Goal: Register for event/course

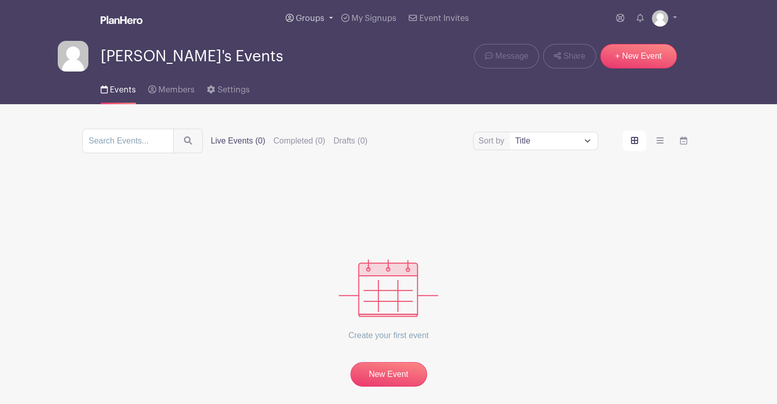
click at [327, 18] on link "Groups" at bounding box center [310, 18] width 56 height 37
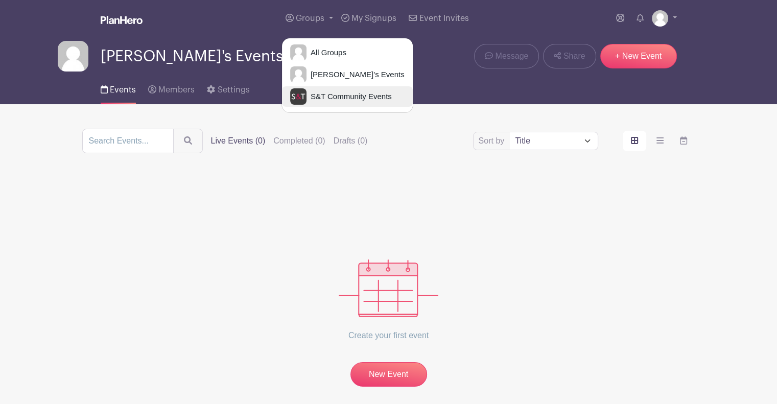
click at [336, 98] on span "S&T Community Events" at bounding box center [349, 97] width 85 height 12
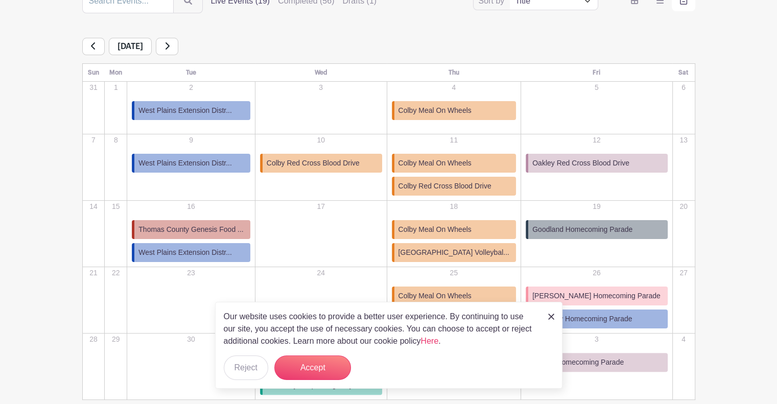
scroll to position [141, 0]
click at [306, 369] on button "Accept" at bounding box center [312, 368] width 77 height 25
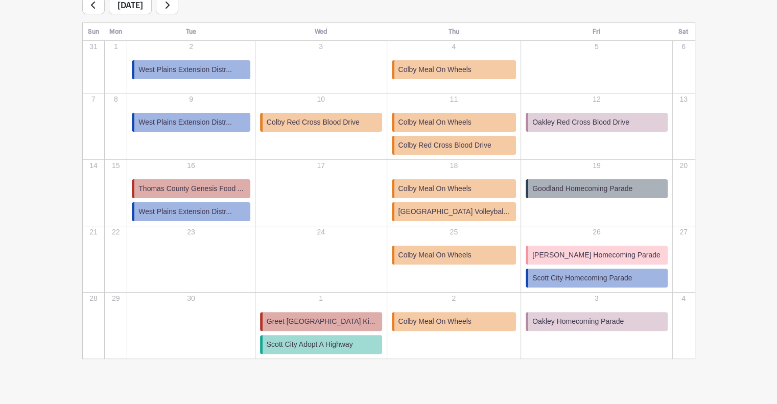
scroll to position [199, 0]
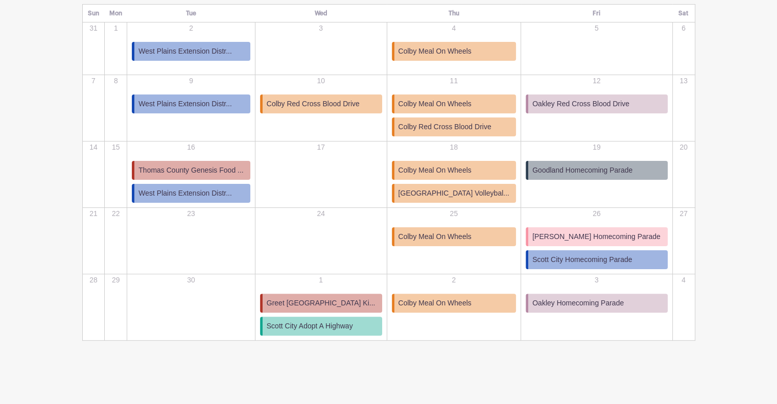
click at [595, 169] on span "Goodland Homecoming Parade" at bounding box center [582, 170] width 100 height 11
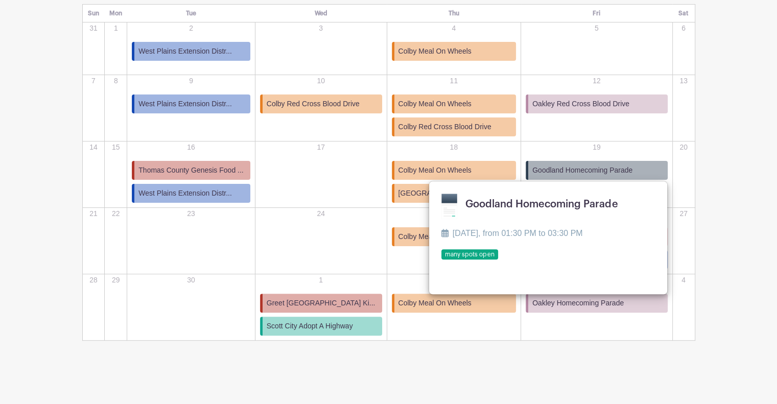
click at [441, 260] on link at bounding box center [441, 260] width 0 height 0
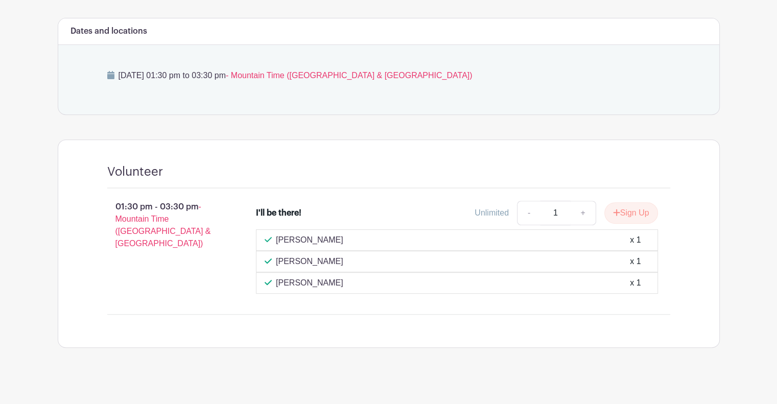
scroll to position [399, 0]
click at [623, 213] on button "Sign Up" at bounding box center [631, 212] width 54 height 21
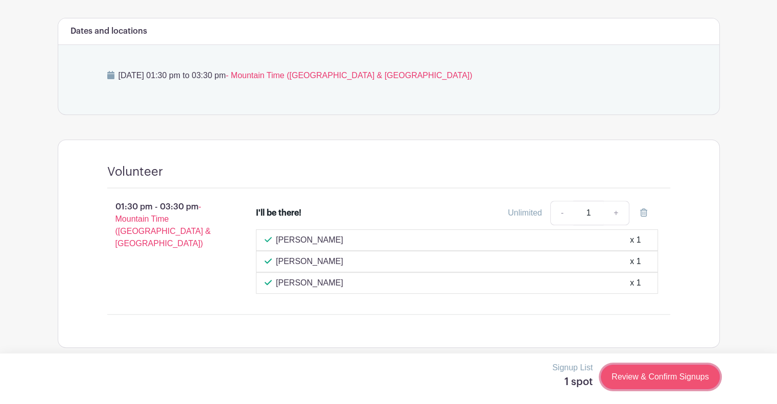
click at [657, 381] on link "Review & Confirm Signups" at bounding box center [660, 377] width 119 height 25
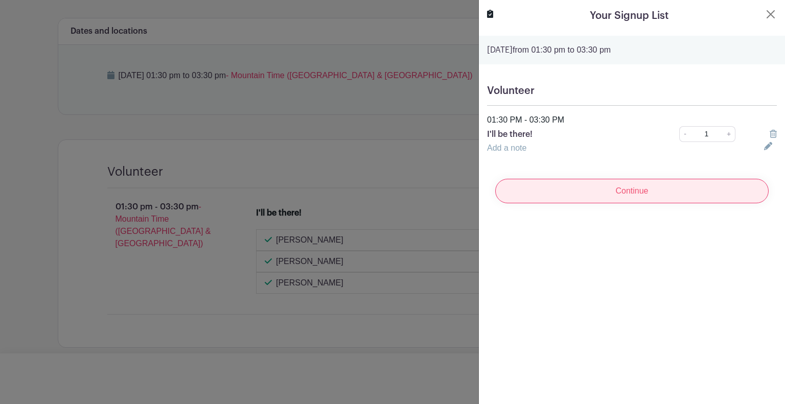
click at [607, 198] on input "Continue" at bounding box center [631, 191] width 273 height 25
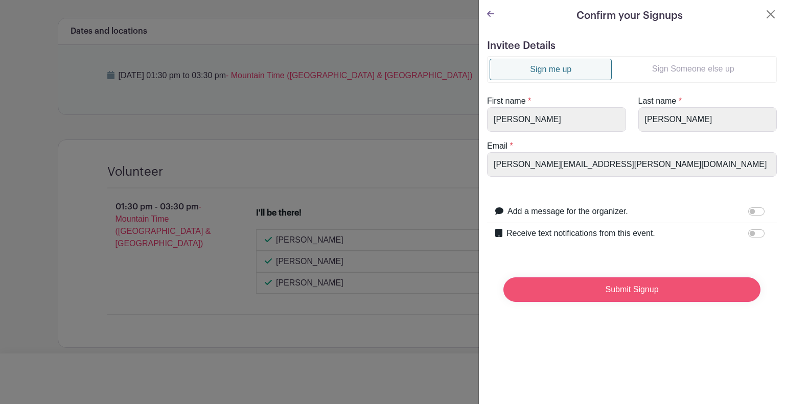
click at [620, 286] on input "Submit Signup" at bounding box center [631, 289] width 257 height 25
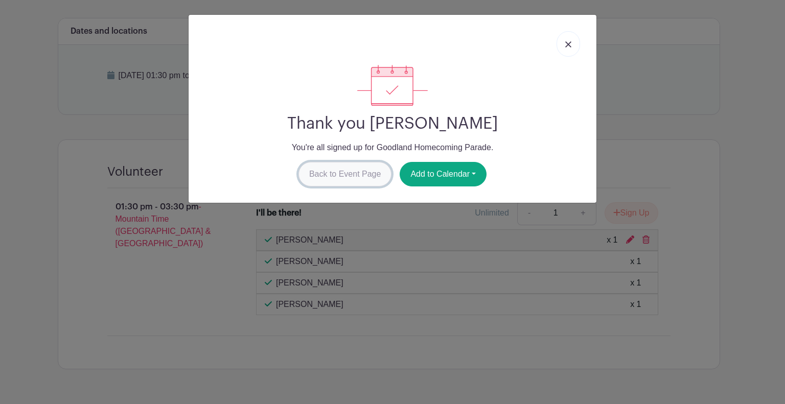
click at [349, 178] on link "Back to Event Page" at bounding box center [344, 174] width 93 height 25
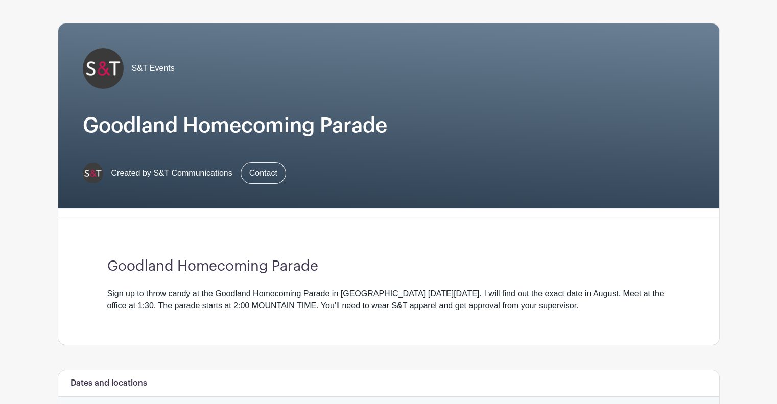
scroll to position [0, 0]
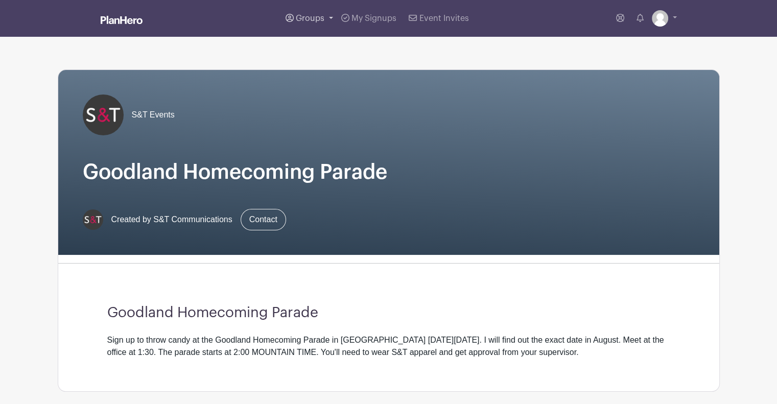
click at [318, 16] on span "Groups" at bounding box center [310, 18] width 29 height 8
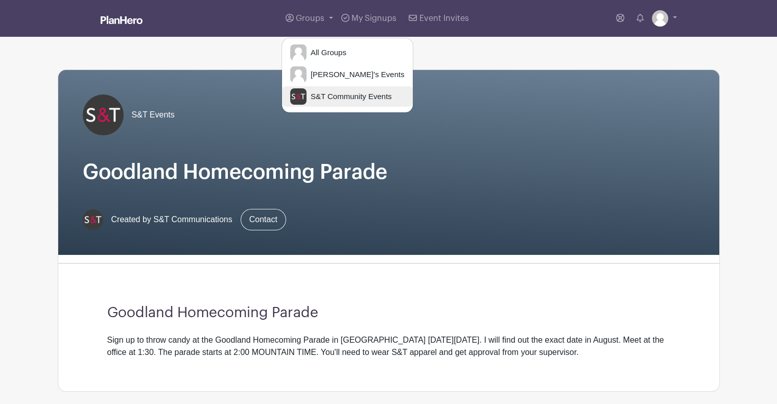
click at [325, 91] on span "S&T Community Events" at bounding box center [349, 97] width 85 height 12
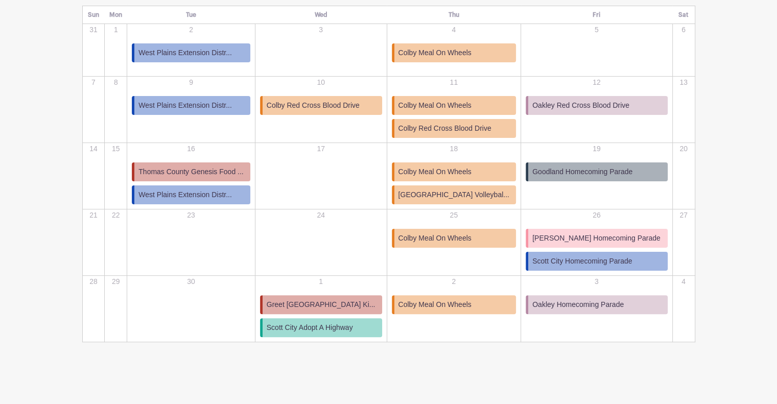
scroll to position [199, 0]
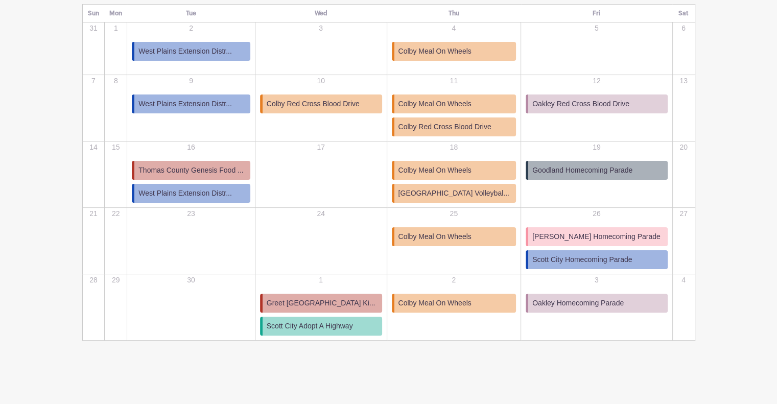
click at [583, 237] on span "[PERSON_NAME] Homecoming Parade" at bounding box center [596, 236] width 128 height 11
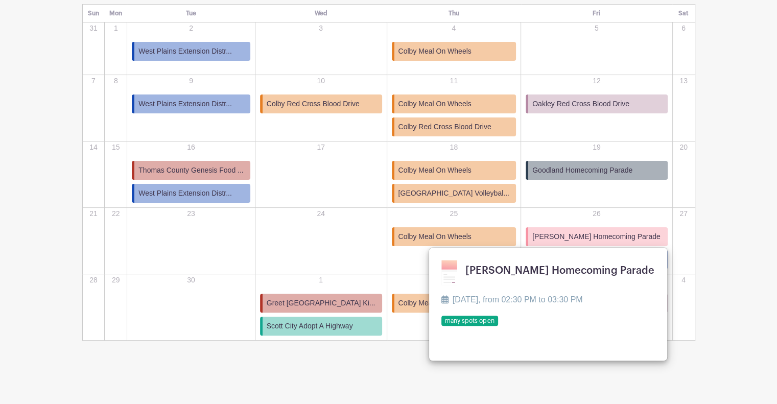
click at [441, 326] on link at bounding box center [441, 326] width 0 height 0
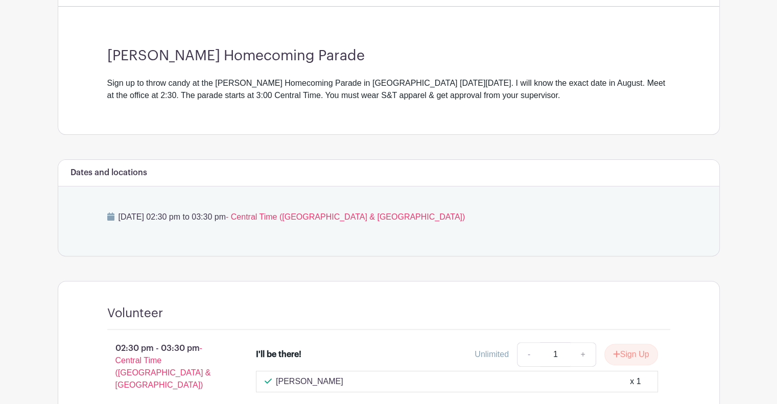
scroll to position [362, 0]
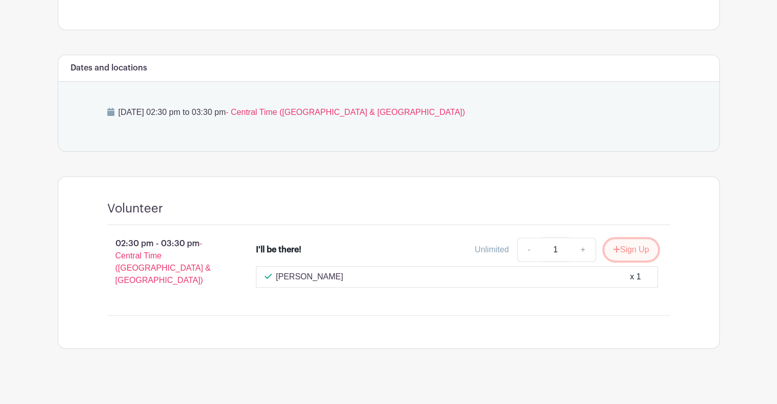
click at [619, 249] on button "Sign Up" at bounding box center [631, 249] width 54 height 21
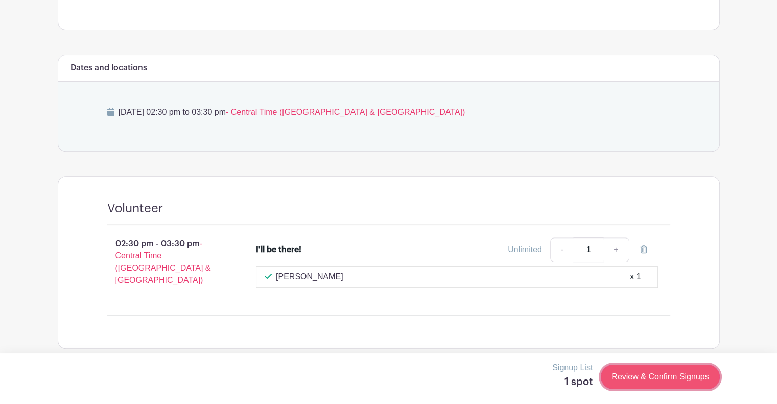
click at [627, 381] on link "Review & Confirm Signups" at bounding box center [660, 377] width 119 height 25
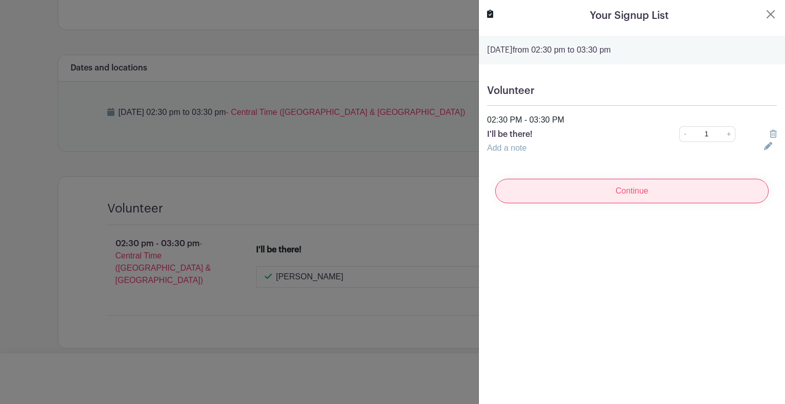
click at [605, 186] on input "Continue" at bounding box center [631, 191] width 273 height 25
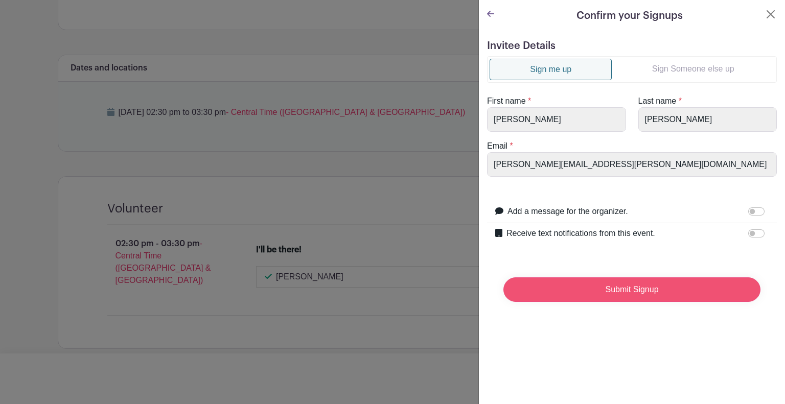
click at [605, 298] on input "Submit Signup" at bounding box center [631, 289] width 257 height 25
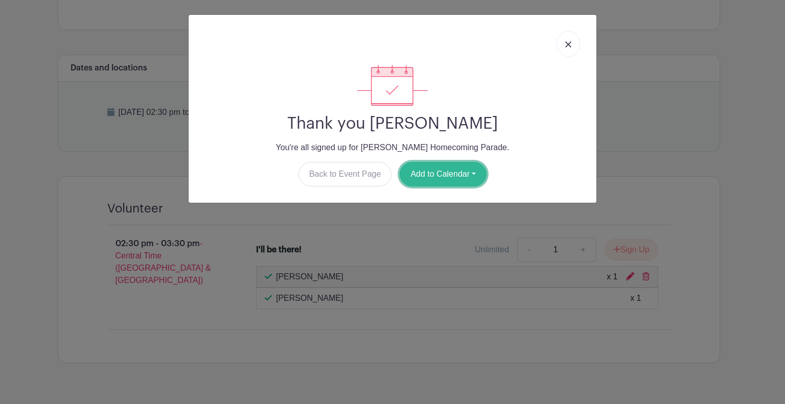
click at [422, 173] on button "Add to Calendar" at bounding box center [443, 174] width 87 height 25
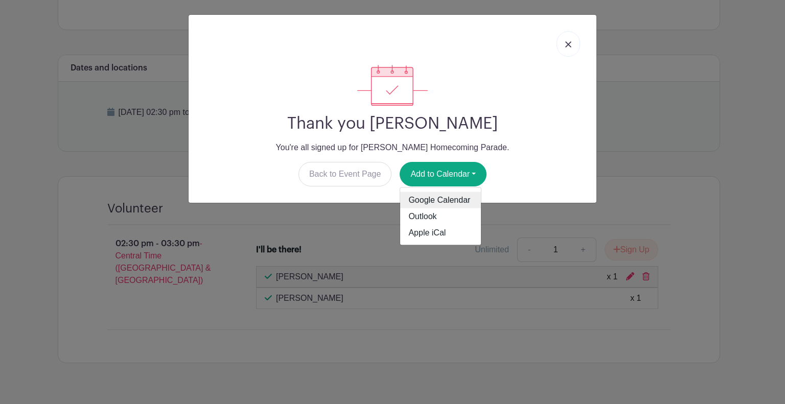
click at [430, 199] on link "Google Calendar" at bounding box center [440, 200] width 81 height 16
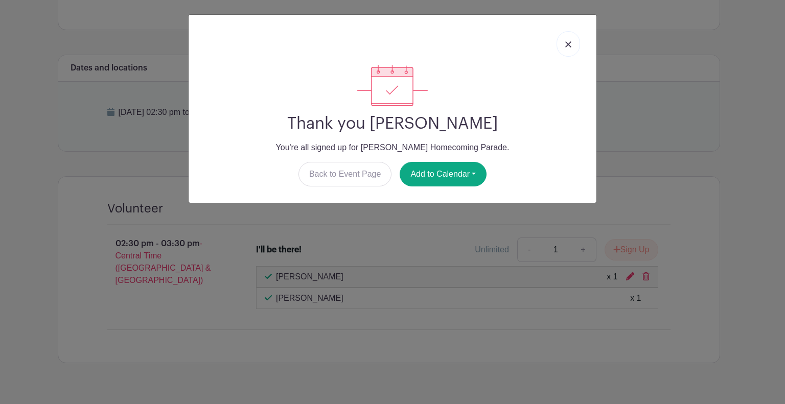
click at [571, 43] on link at bounding box center [568, 44] width 24 height 26
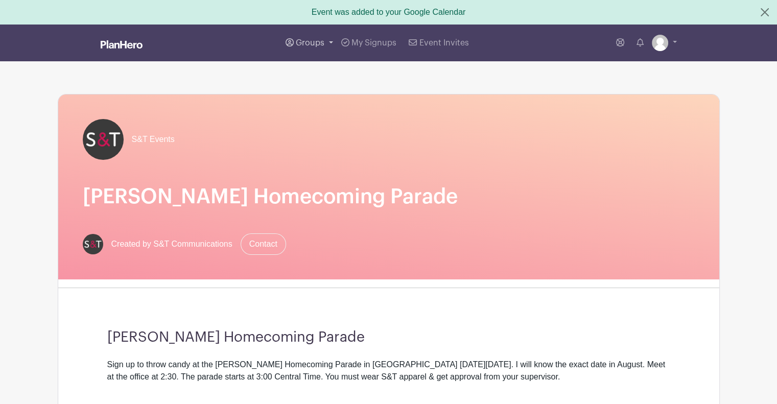
click at [325, 49] on link "Groups" at bounding box center [310, 43] width 56 height 37
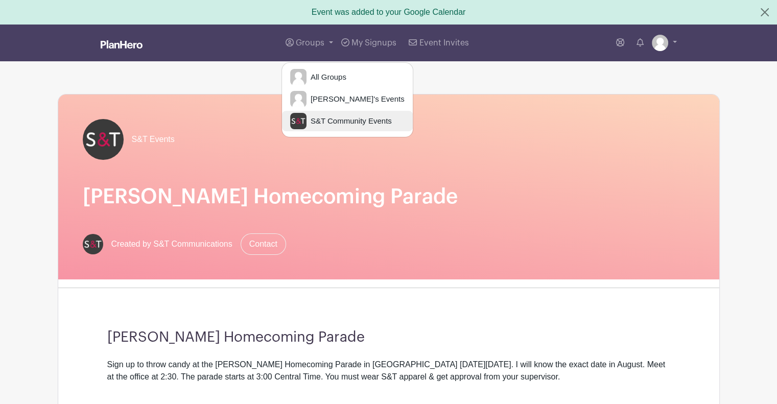
click at [335, 115] on span "S&T Community Events" at bounding box center [349, 121] width 85 height 12
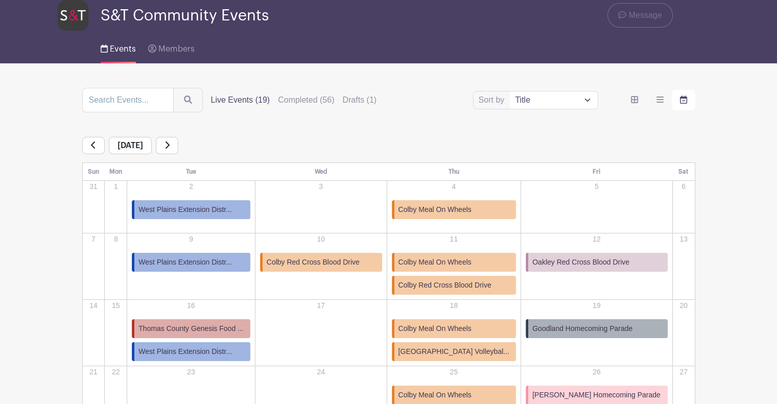
scroll to position [40, 0]
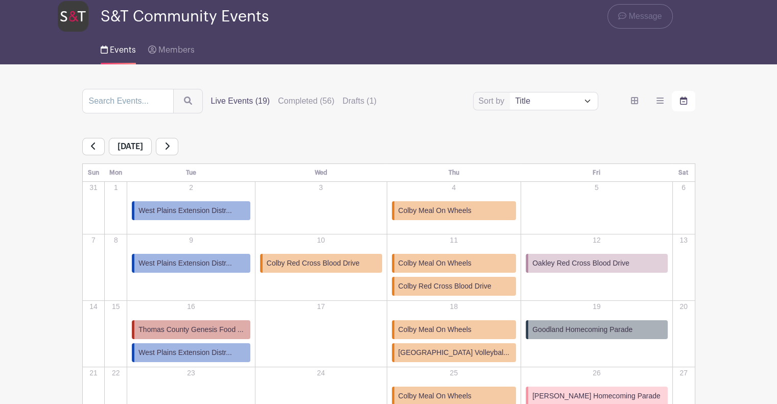
click at [170, 147] on icon at bounding box center [167, 146] width 5 height 8
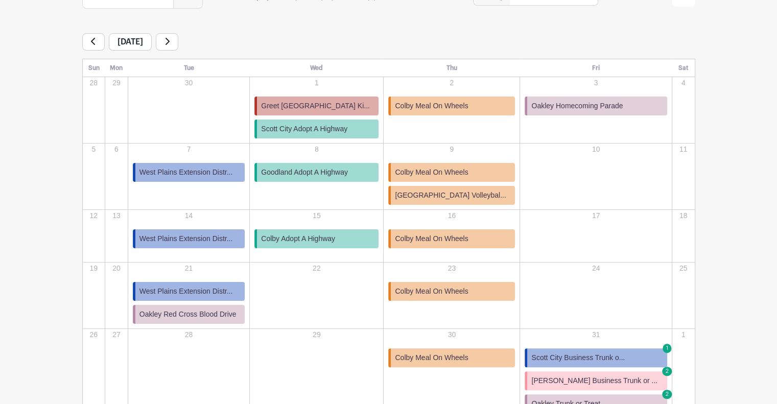
scroll to position [145, 0]
click at [286, 171] on span "Goodland Adopt A Highway" at bounding box center [304, 172] width 87 height 11
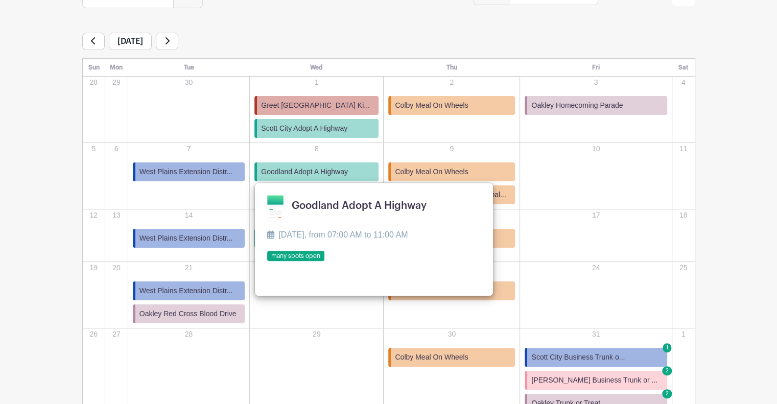
click at [267, 262] on link at bounding box center [267, 262] width 0 height 0
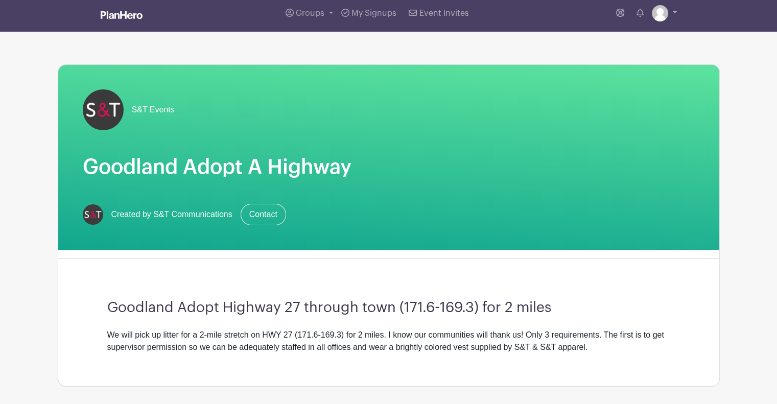
scroll to position [4, 0]
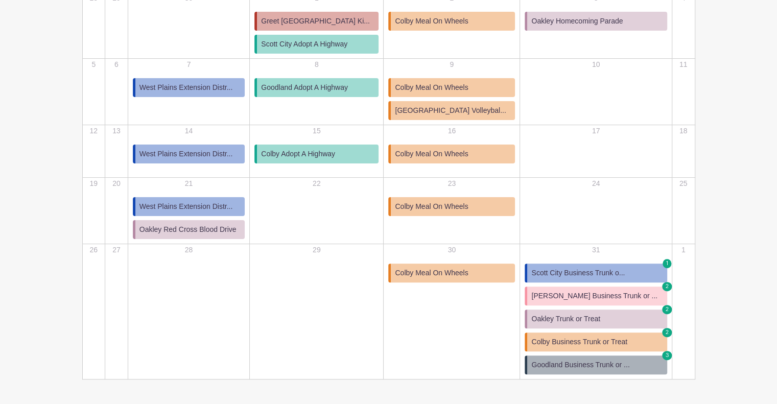
scroll to position [237, 0]
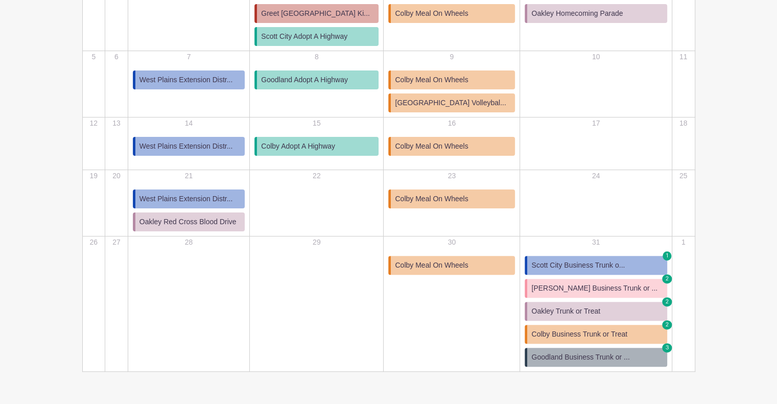
click at [576, 356] on span "Goodland Business Trunk or ..." at bounding box center [580, 357] width 98 height 11
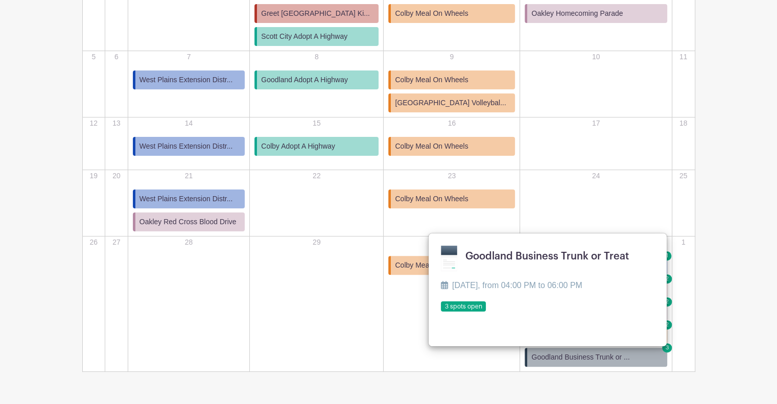
click at [441, 312] on link at bounding box center [441, 312] width 0 height 0
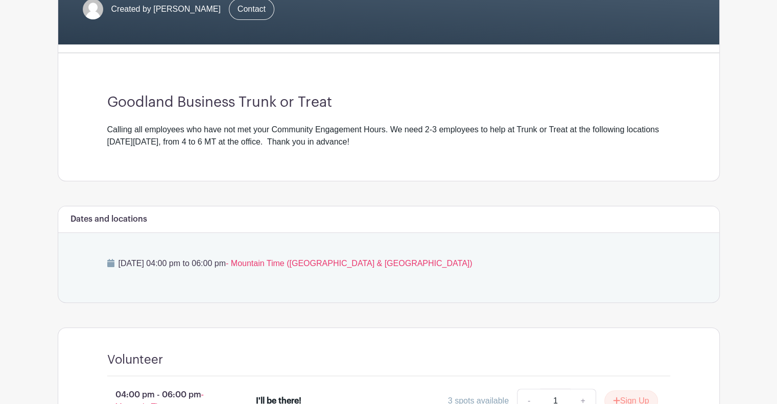
scroll to position [358, 0]
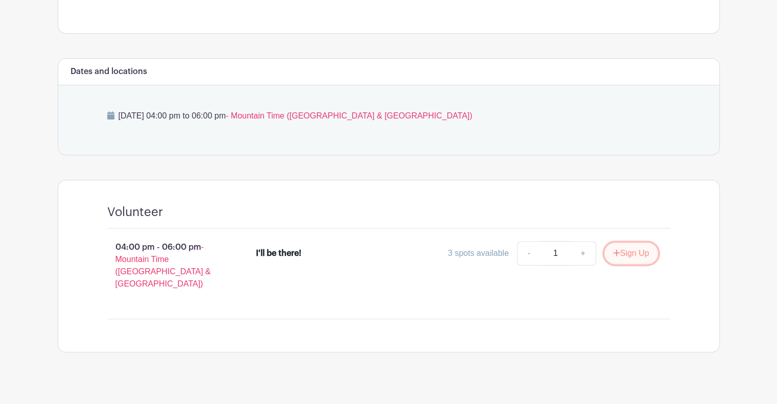
click at [625, 253] on button "Sign Up" at bounding box center [631, 253] width 54 height 21
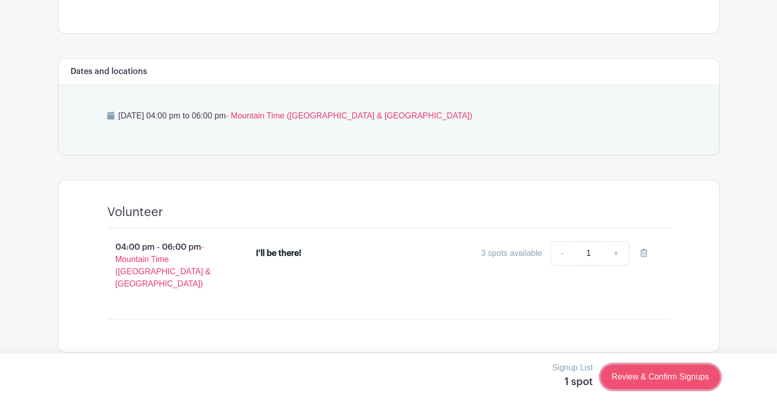
click at [664, 377] on link "Review & Confirm Signups" at bounding box center [660, 377] width 119 height 25
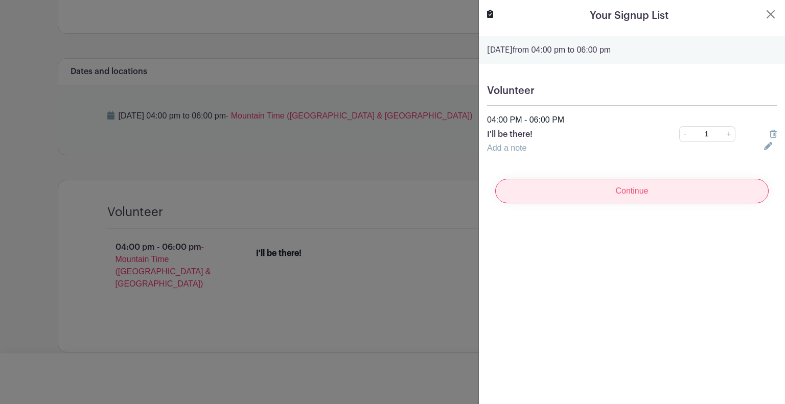
click at [607, 191] on input "Continue" at bounding box center [631, 191] width 273 height 25
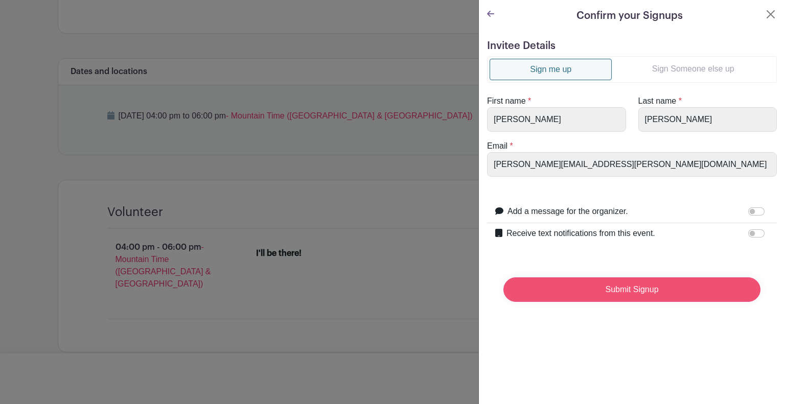
click at [620, 292] on input "Submit Signup" at bounding box center [631, 289] width 257 height 25
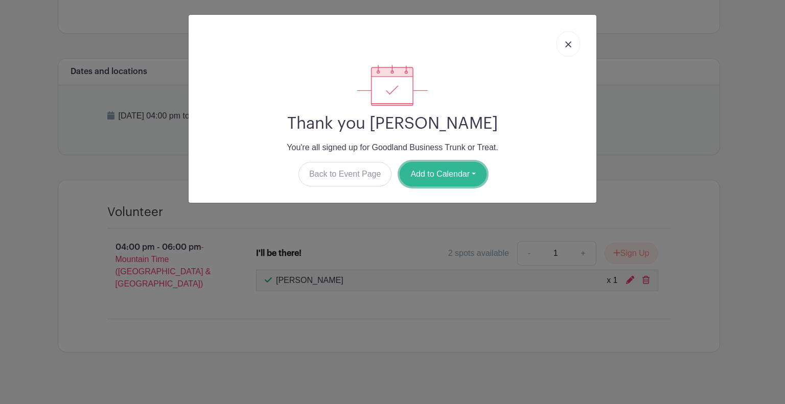
click at [465, 169] on button "Add to Calendar" at bounding box center [443, 174] width 87 height 25
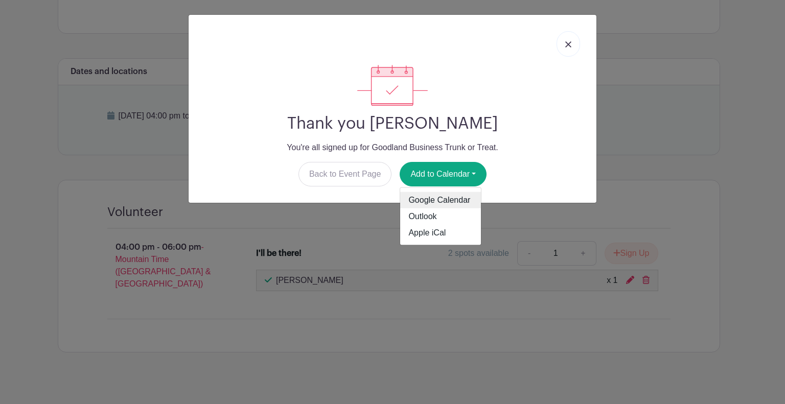
click at [454, 202] on link "Google Calendar" at bounding box center [440, 200] width 81 height 16
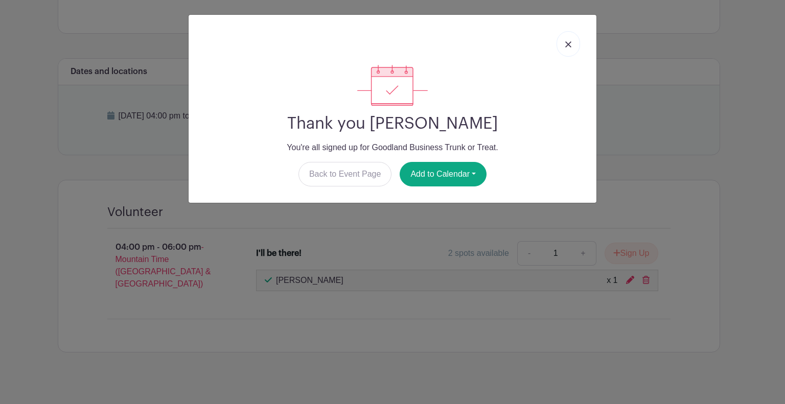
click at [566, 44] on img at bounding box center [568, 44] width 6 height 6
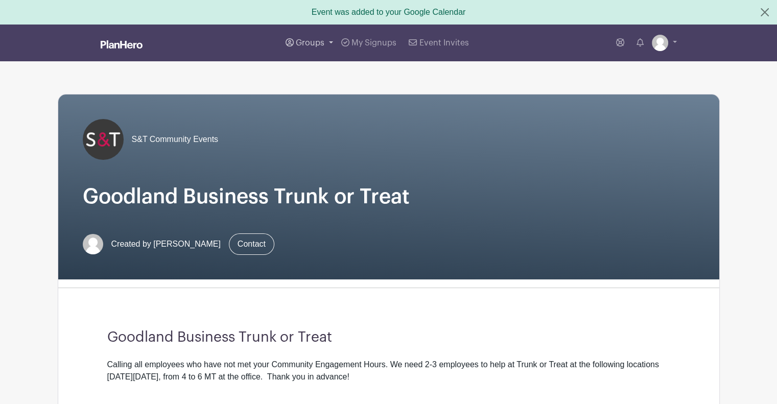
click at [314, 46] on span "Groups" at bounding box center [310, 43] width 29 height 8
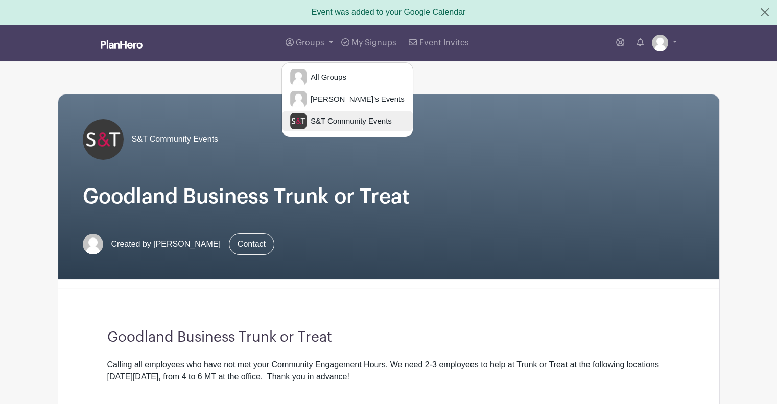
click at [327, 123] on span "S&T Community Events" at bounding box center [349, 121] width 85 height 12
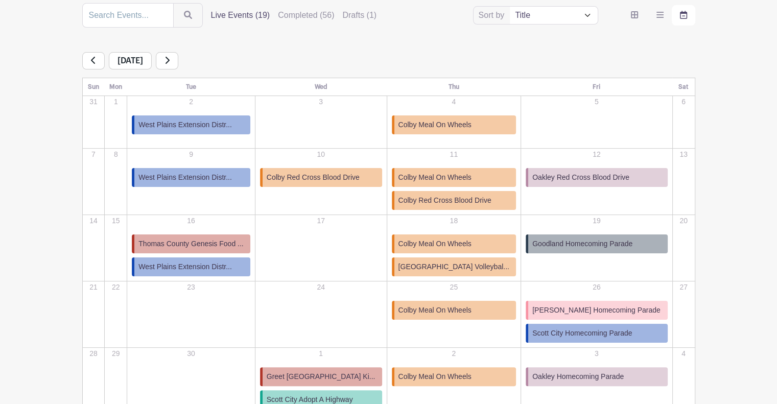
scroll to position [121, 0]
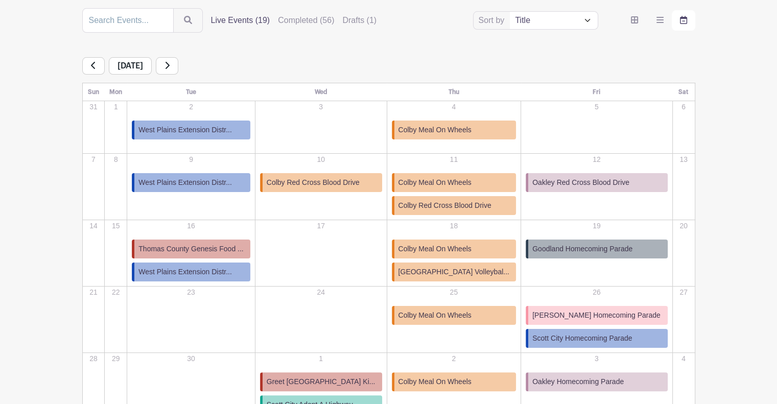
click at [170, 67] on icon at bounding box center [167, 65] width 5 height 8
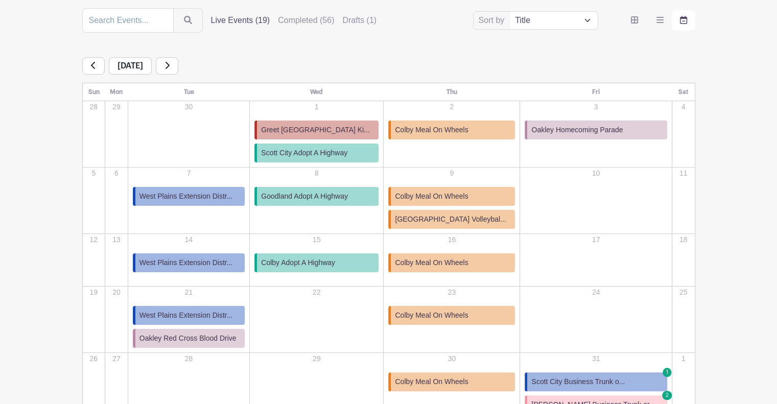
click at [178, 67] on link at bounding box center [167, 65] width 22 height 17
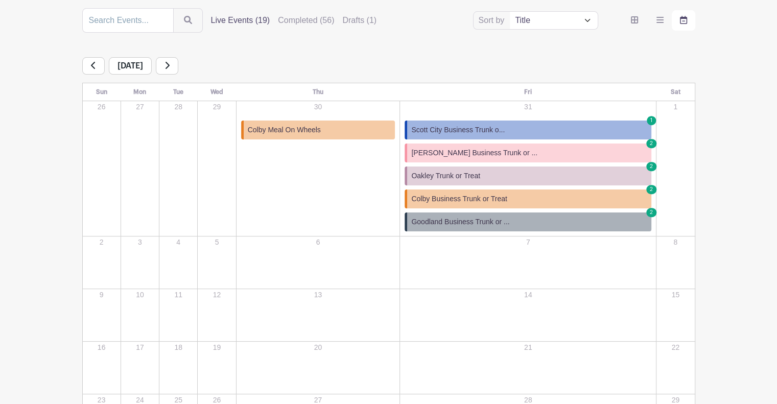
scroll to position [120, 0]
click at [178, 61] on link at bounding box center [167, 66] width 22 height 17
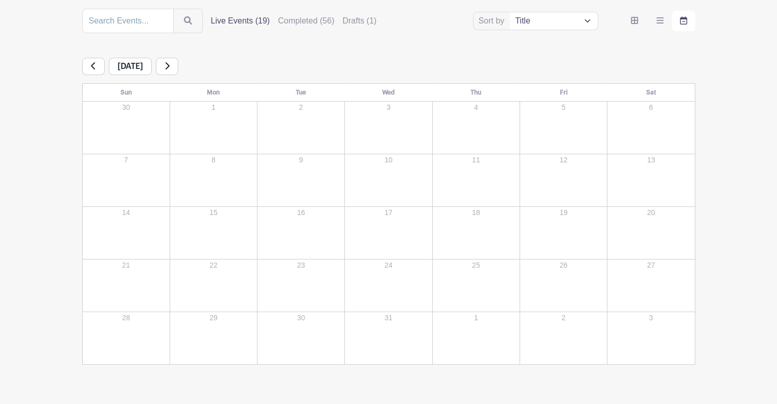
click at [100, 72] on link at bounding box center [93, 66] width 22 height 17
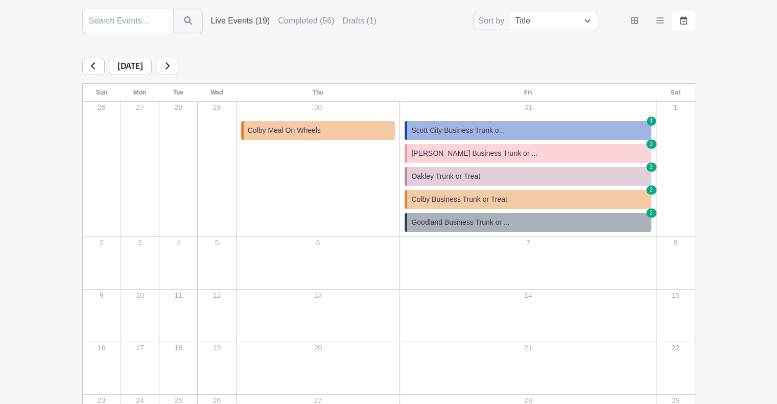
click at [100, 72] on link at bounding box center [93, 66] width 22 height 17
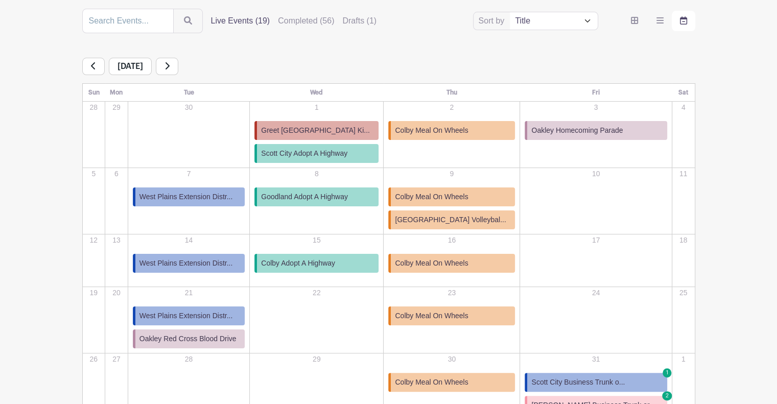
click at [170, 199] on span "West Plains Extension Distr..." at bounding box center [185, 197] width 93 height 11
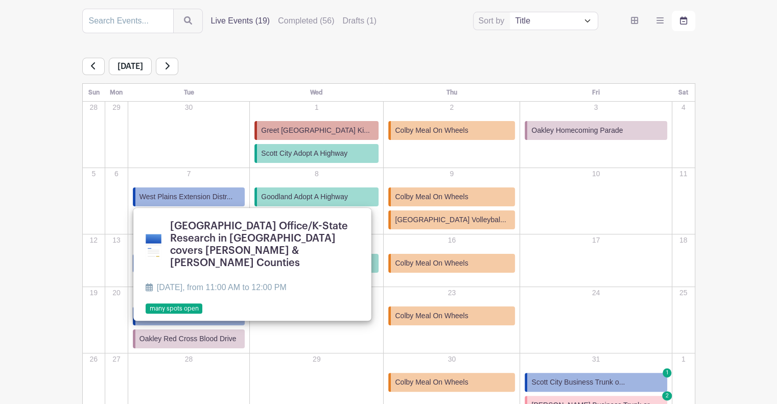
click at [28, 245] on main "Groups All Groups Eric's Events S&T Community Events My Signups Event Invites M…" at bounding box center [388, 216] width 777 height 673
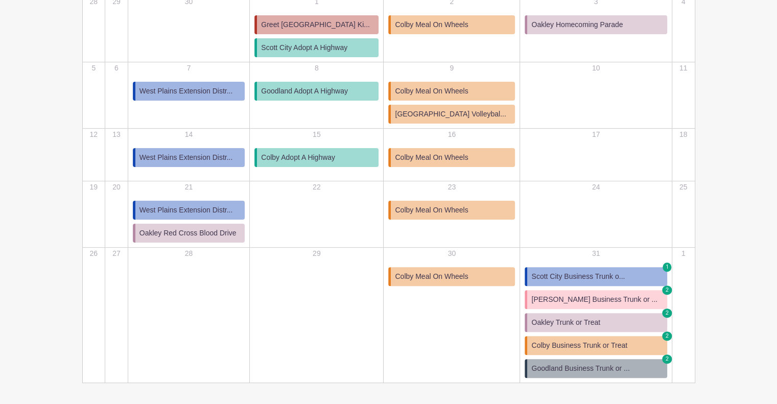
scroll to position [226, 0]
